Goal: Transaction & Acquisition: Purchase product/service

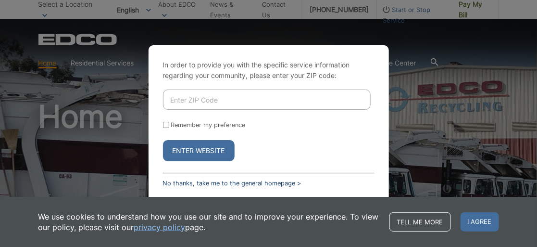
click at [177, 182] on link "No thanks, take me to the general homepage >" at bounding box center [232, 182] width 138 height 7
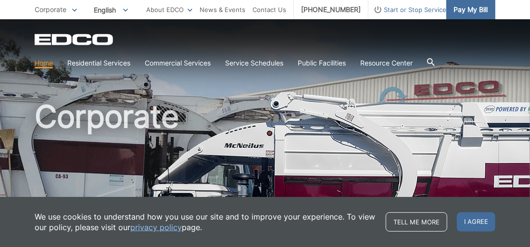
click at [470, 7] on span "Pay My Bill" at bounding box center [470, 9] width 34 height 11
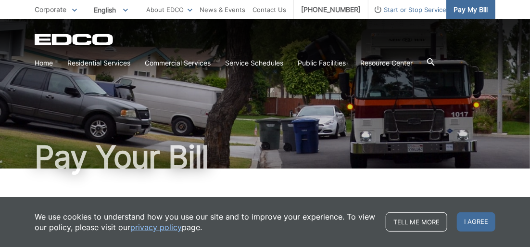
click at [465, 12] on span "Pay My Bill" at bounding box center [470, 9] width 34 height 11
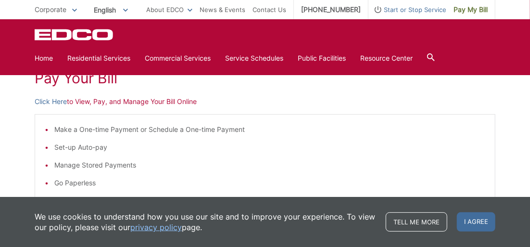
scroll to position [137, 0]
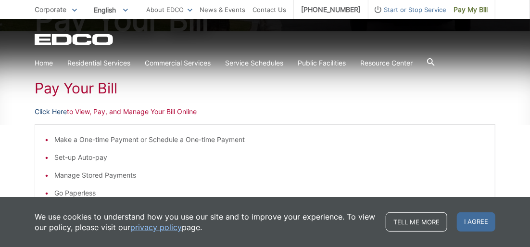
click at [59, 110] on link "Click Here" at bounding box center [51, 111] width 32 height 11
